Goal: Information Seeking & Learning: Learn about a topic

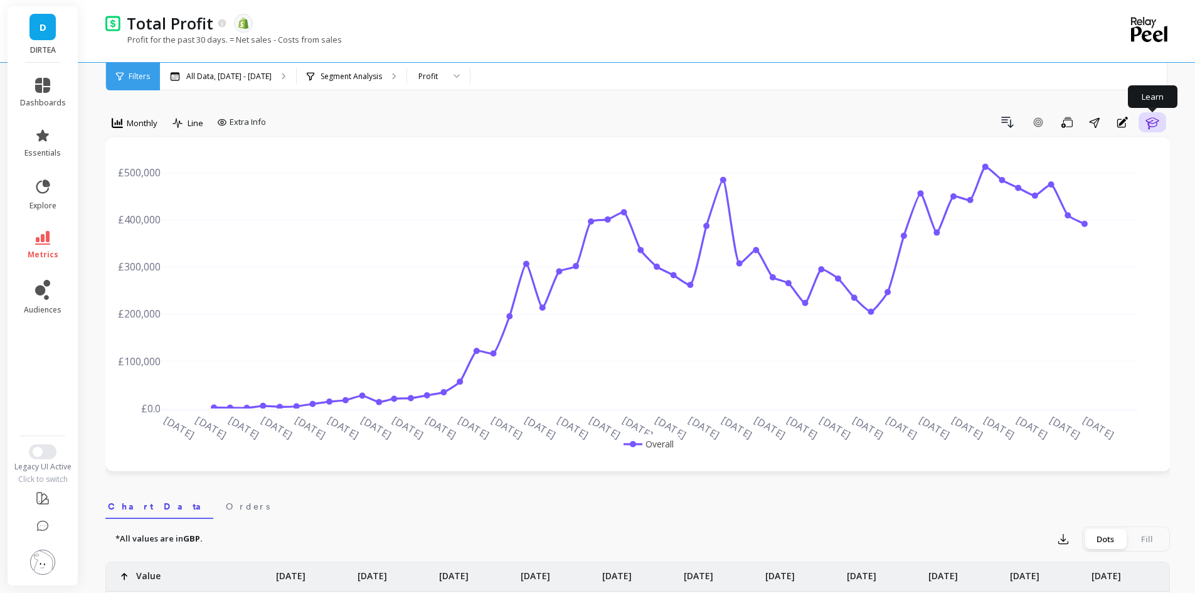
click at [1144, 125] on button "Learn" at bounding box center [1153, 122] width 28 height 20
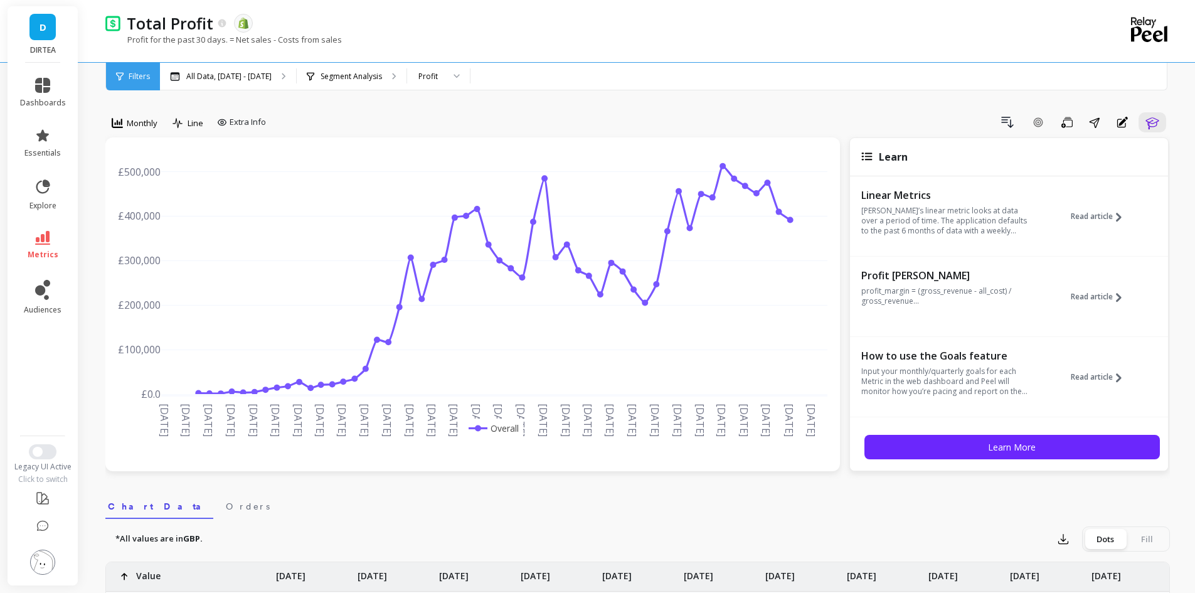
click at [1002, 301] on p "profit_margin = (gross_revenue - all_cost) / gross_revenue..." at bounding box center [947, 296] width 173 height 20
click at [1093, 300] on span "Read article" at bounding box center [1092, 297] width 42 height 10
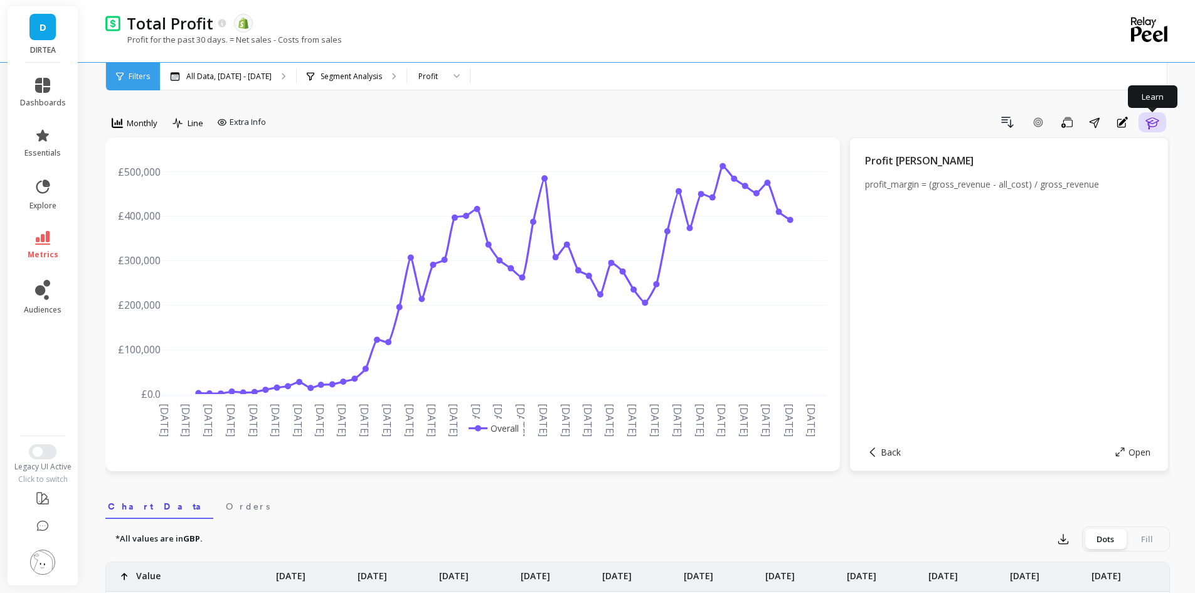
click at [1140, 130] on button "Learn" at bounding box center [1153, 122] width 28 height 20
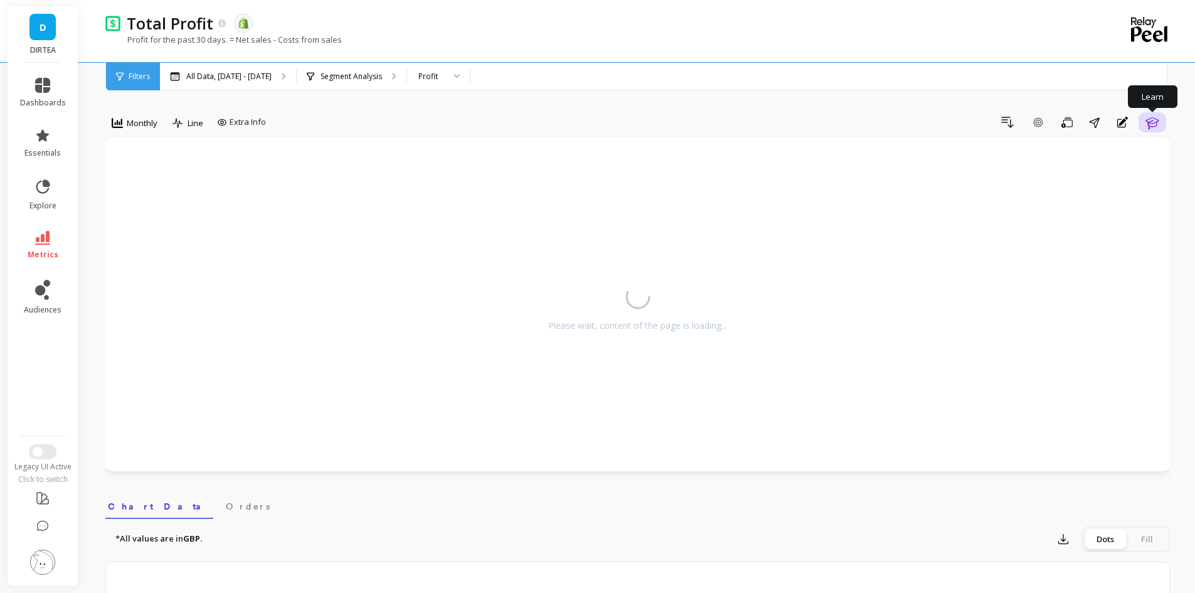
click at [1140, 130] on button "Learn" at bounding box center [1153, 122] width 28 height 20
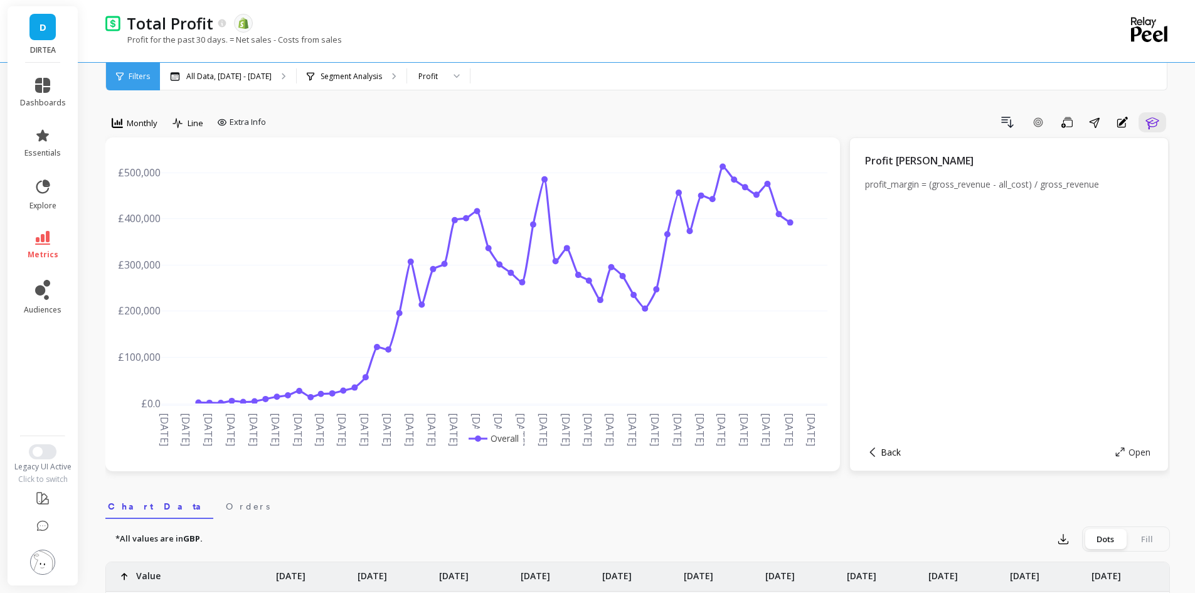
click at [886, 454] on span "Back" at bounding box center [891, 452] width 20 height 12
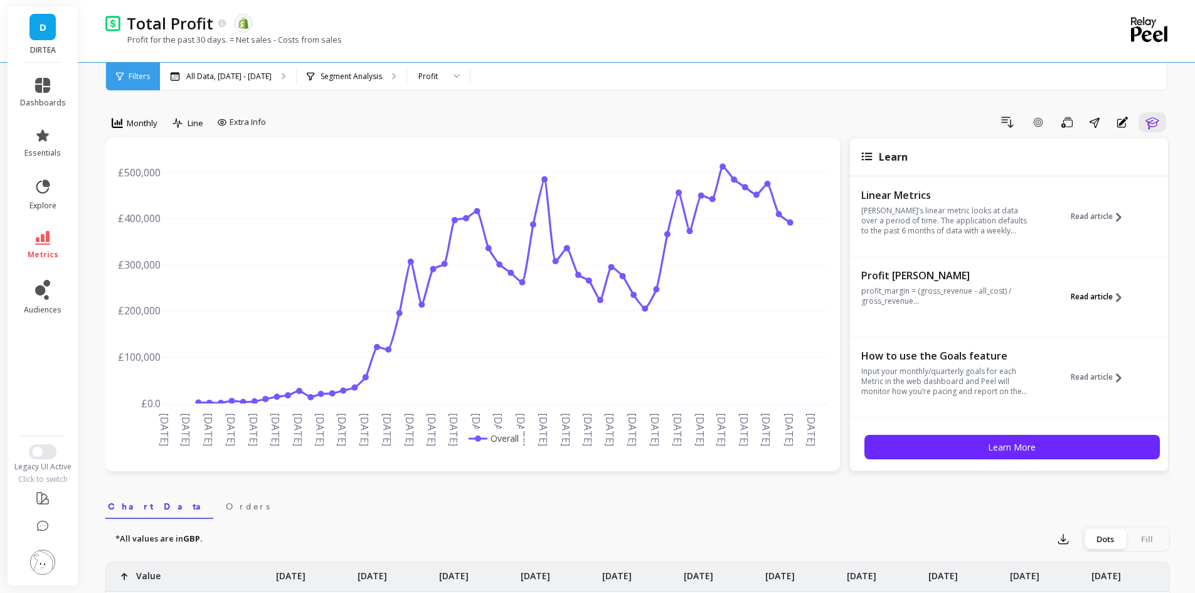
click at [1098, 294] on span "Read article" at bounding box center [1092, 297] width 42 height 10
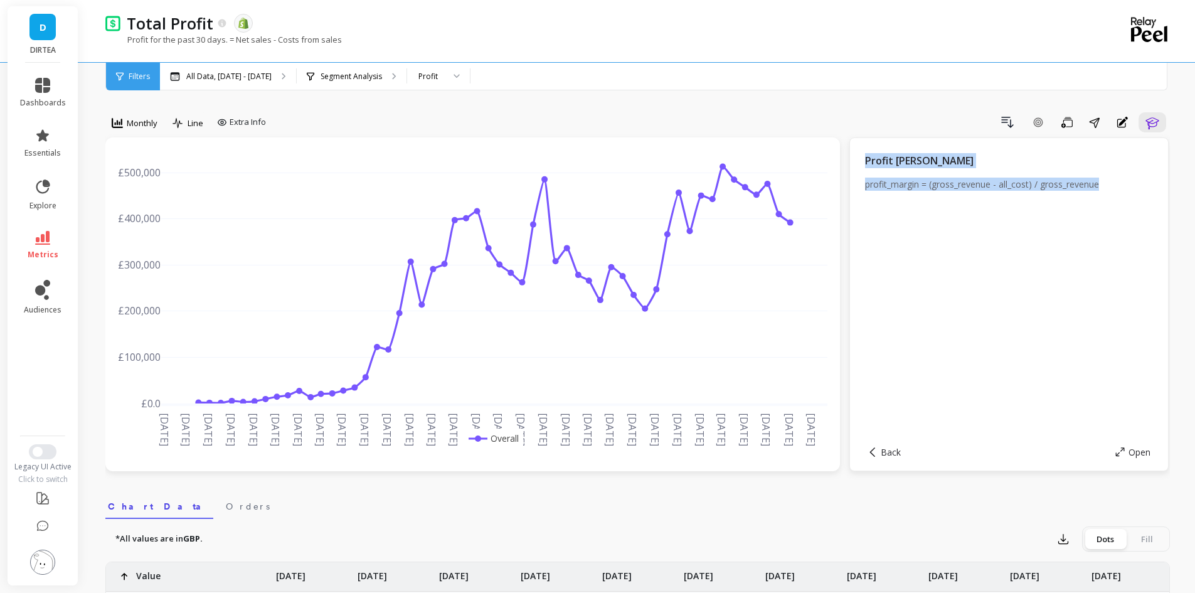
drag, startPoint x: 1111, startPoint y: 179, endPoint x: 867, endPoint y: 159, distance: 244.8
click at [867, 159] on div "Profit Margin profit_margin = (gross_revenue - all_cost) / gross_revenue" at bounding box center [1009, 293] width 288 height 280
copy div "Profit Margin profit_margin = (gross_revenue - all_cost) / gross_revenue"
